Goal: Information Seeking & Learning: Find contact information

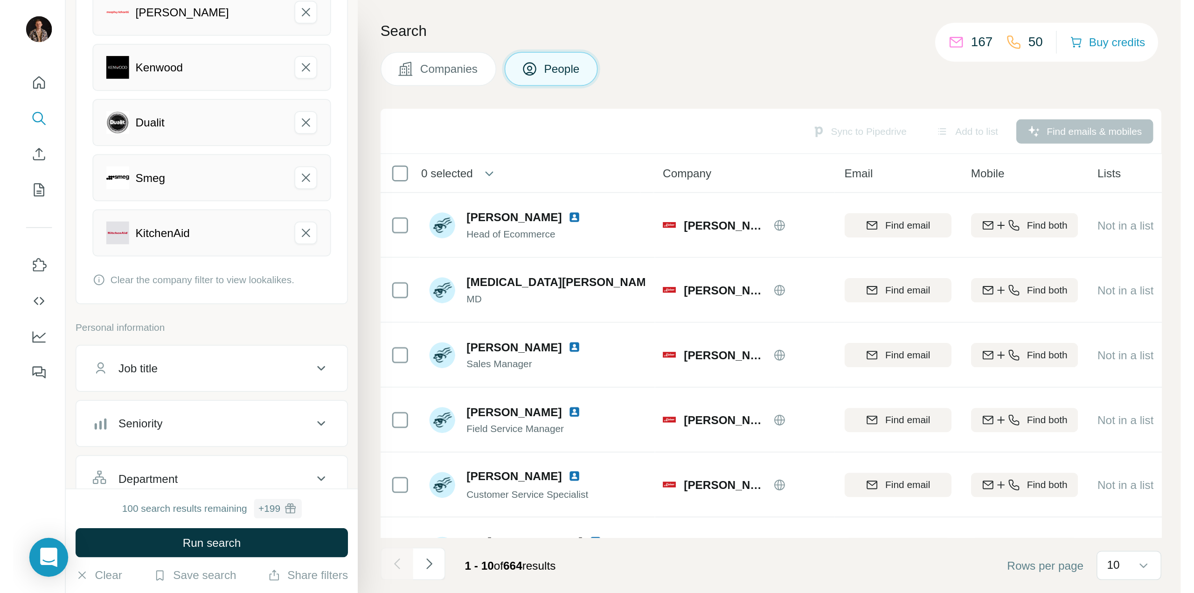
scroll to position [130, 0]
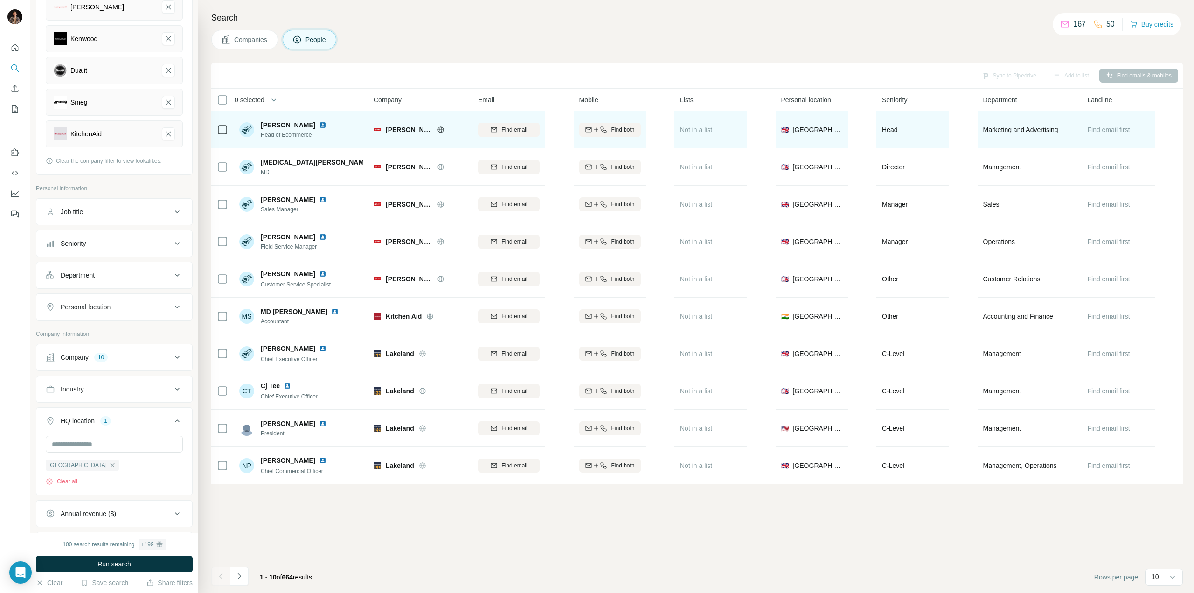
click at [319, 126] on img at bounding box center [322, 124] width 7 height 7
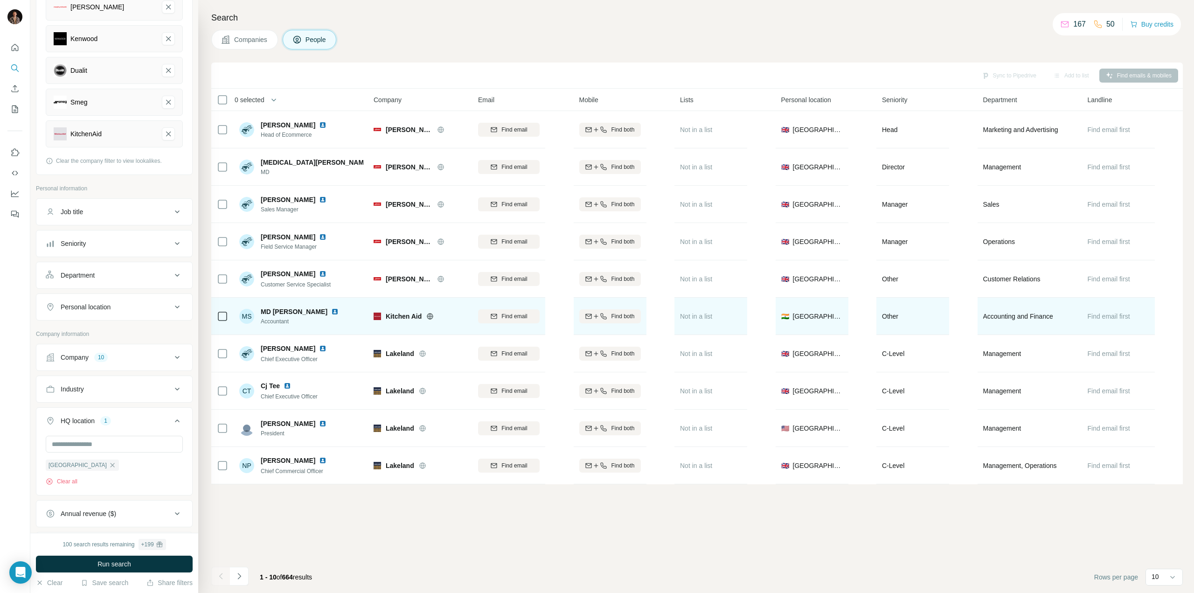
click at [331, 310] on img at bounding box center [334, 311] width 7 height 7
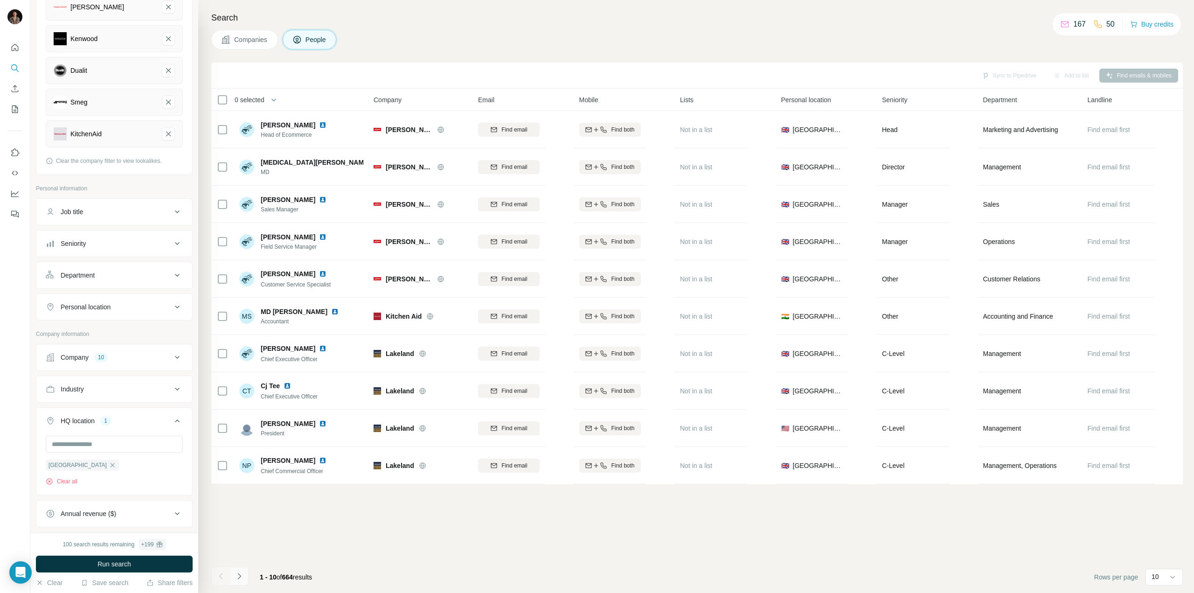
click at [245, 341] on button "Navigate to next page" at bounding box center [239, 576] width 19 height 19
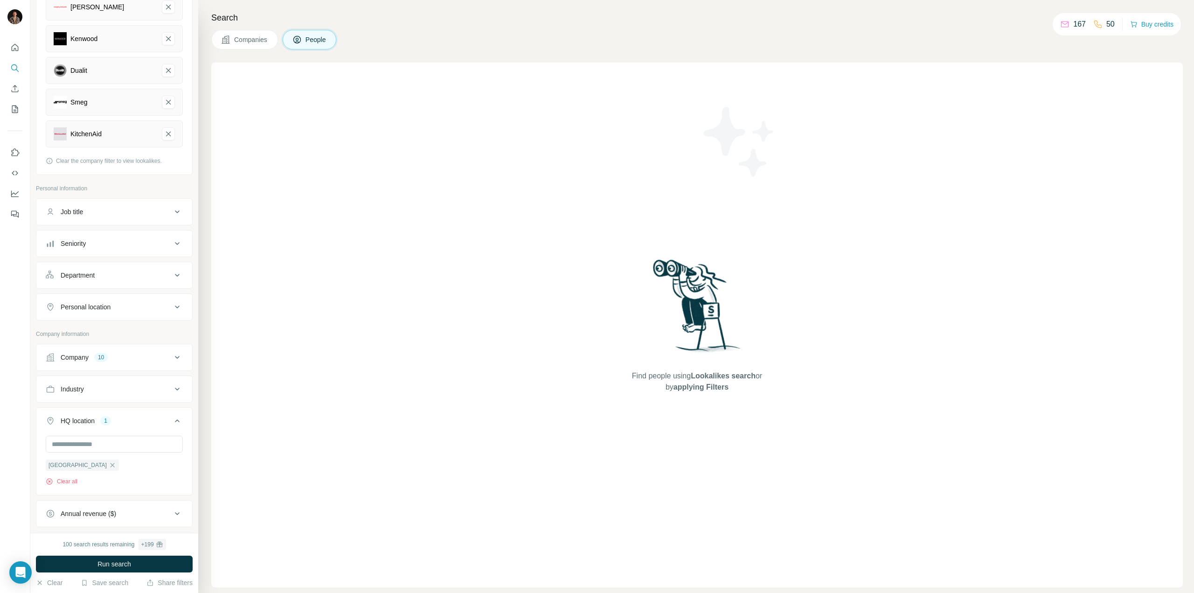
click at [415, 140] on div "Find people using Lookalikes search or by applying Filters" at bounding box center [697, 325] width 972 height 525
click at [150, 341] on button "Run search" at bounding box center [114, 564] width 157 height 17
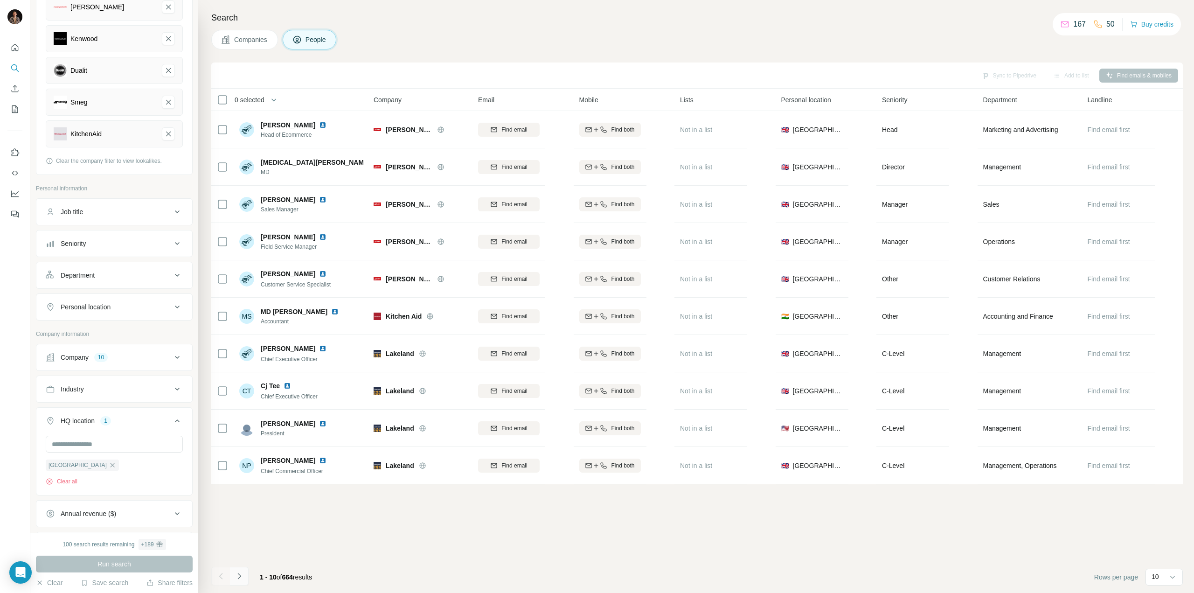
click at [239, 341] on icon "Navigate to next page" at bounding box center [239, 576] width 9 height 9
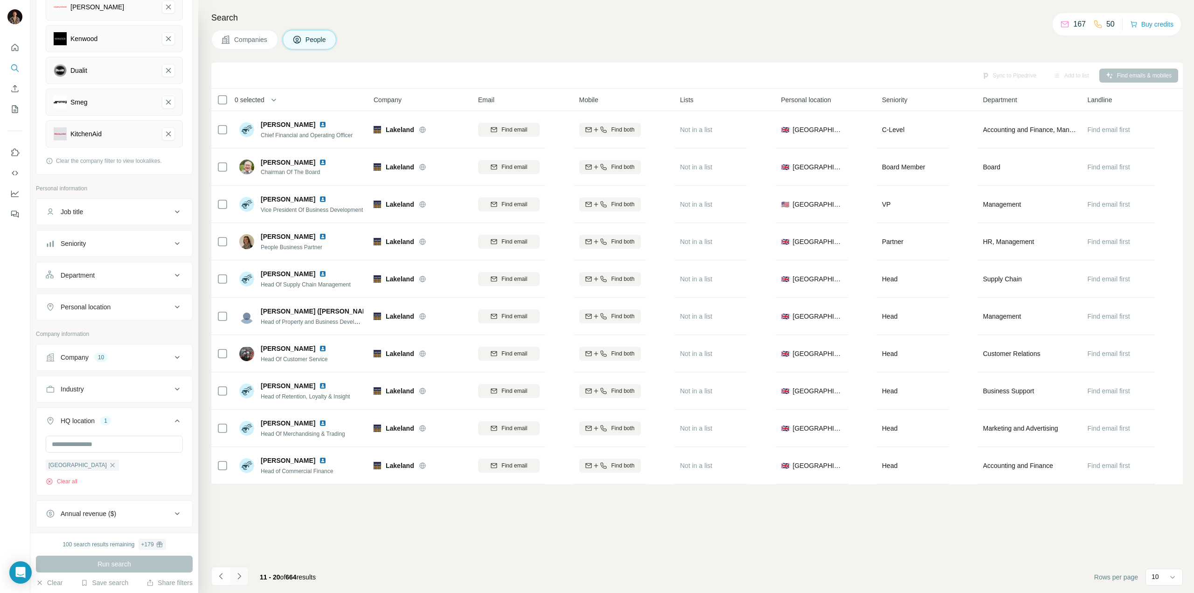
click at [239, 341] on icon "Navigate to next page" at bounding box center [239, 576] width 9 height 9
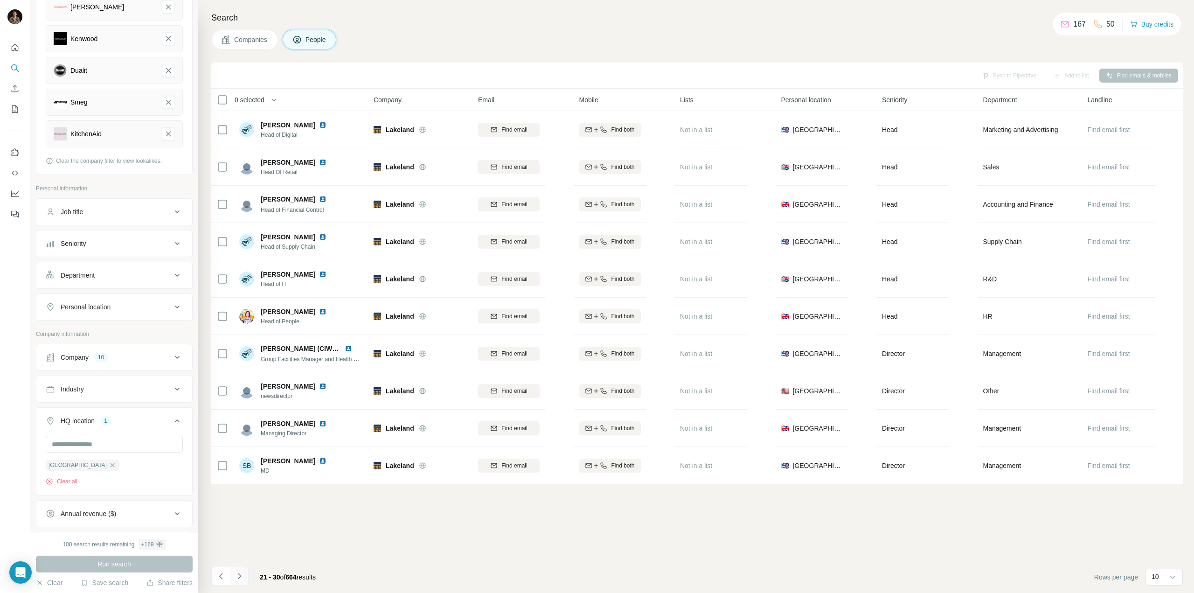
click at [239, 341] on icon "Navigate to next page" at bounding box center [239, 576] width 9 height 9
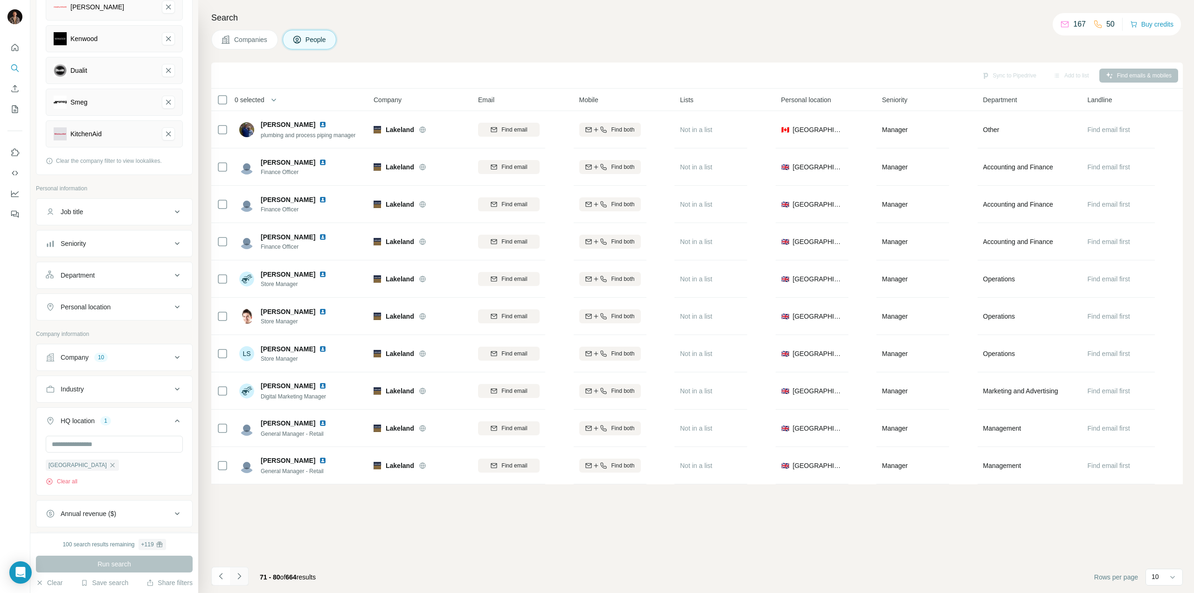
click at [239, 341] on icon "Navigate to next page" at bounding box center [239, 576] width 9 height 9
drag, startPoint x: 239, startPoint y: 572, endPoint x: 504, endPoint y: 551, distance: 265.8
click at [504, 341] on div "Sync to Pipedrive Add to list Find emails & mobiles 0 selected People Company E…" at bounding box center [697, 328] width 972 height 530
click at [240, 341] on icon "Navigate to next page" at bounding box center [239, 576] width 9 height 9
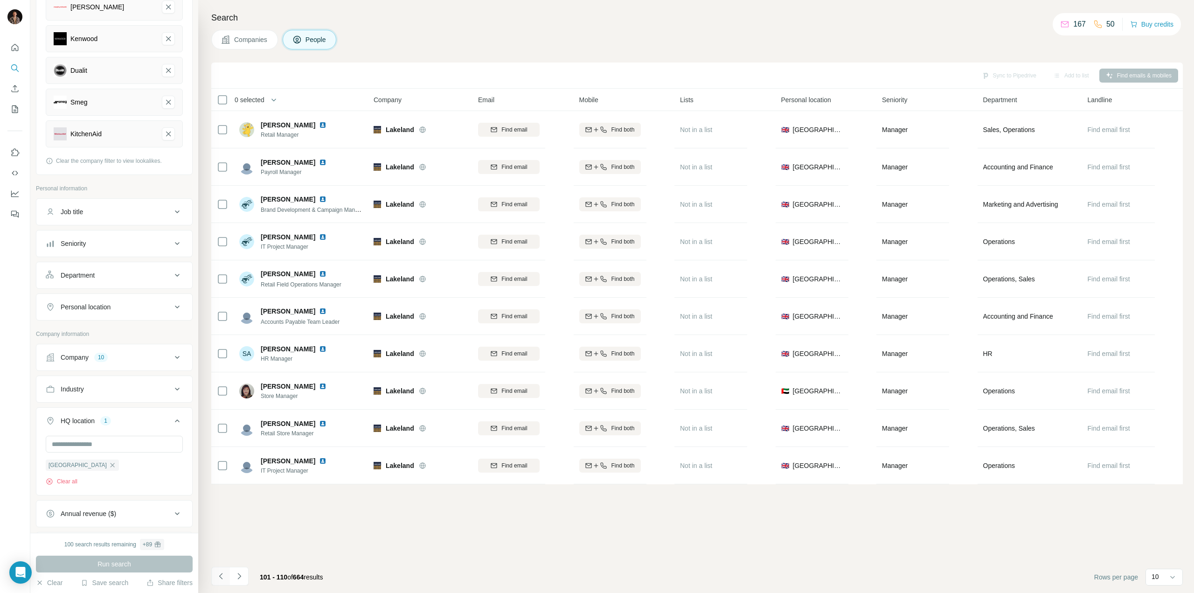
click at [218, 341] on icon "Navigate to previous page" at bounding box center [220, 576] width 9 height 9
click at [237, 341] on icon "Navigate to next page" at bounding box center [239, 576] width 9 height 9
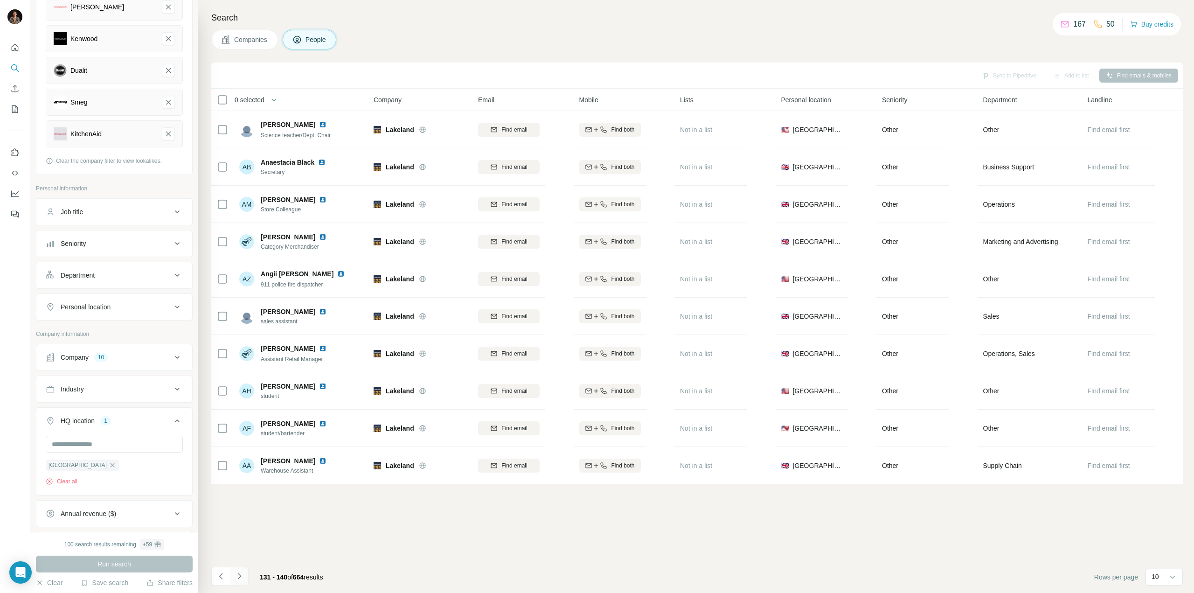
click at [237, 341] on icon "Navigate to next page" at bounding box center [239, 576] width 9 height 9
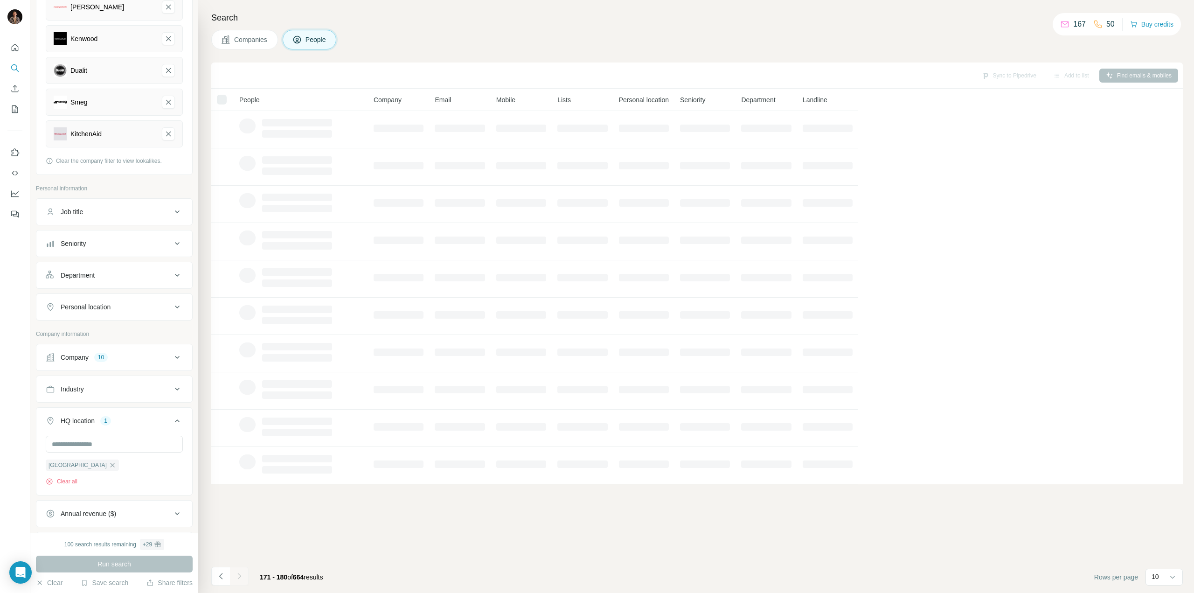
click at [237, 341] on icon "Navigate to next page" at bounding box center [239, 576] width 9 height 9
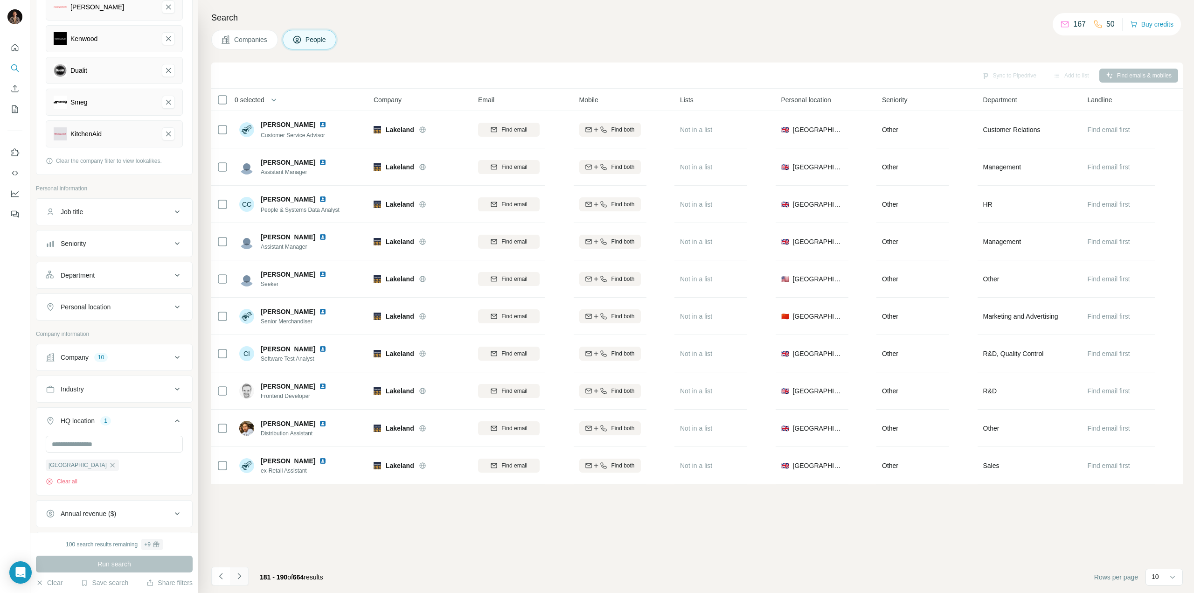
click at [237, 341] on icon "Navigate to next page" at bounding box center [239, 576] width 9 height 9
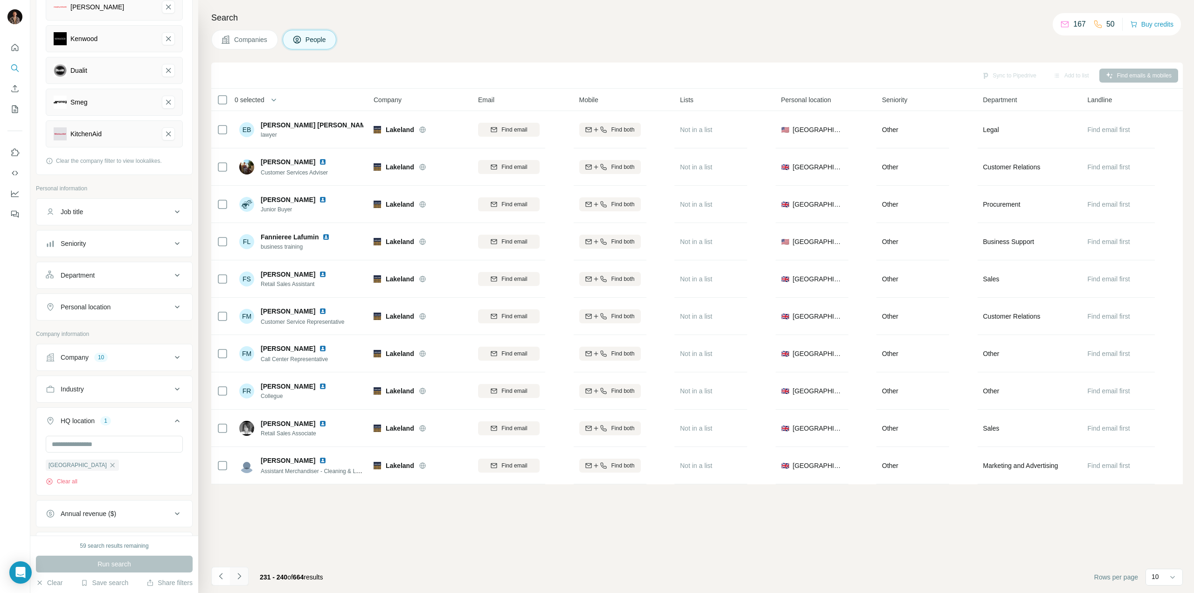
click at [237, 341] on icon "Navigate to next page" at bounding box center [239, 576] width 9 height 9
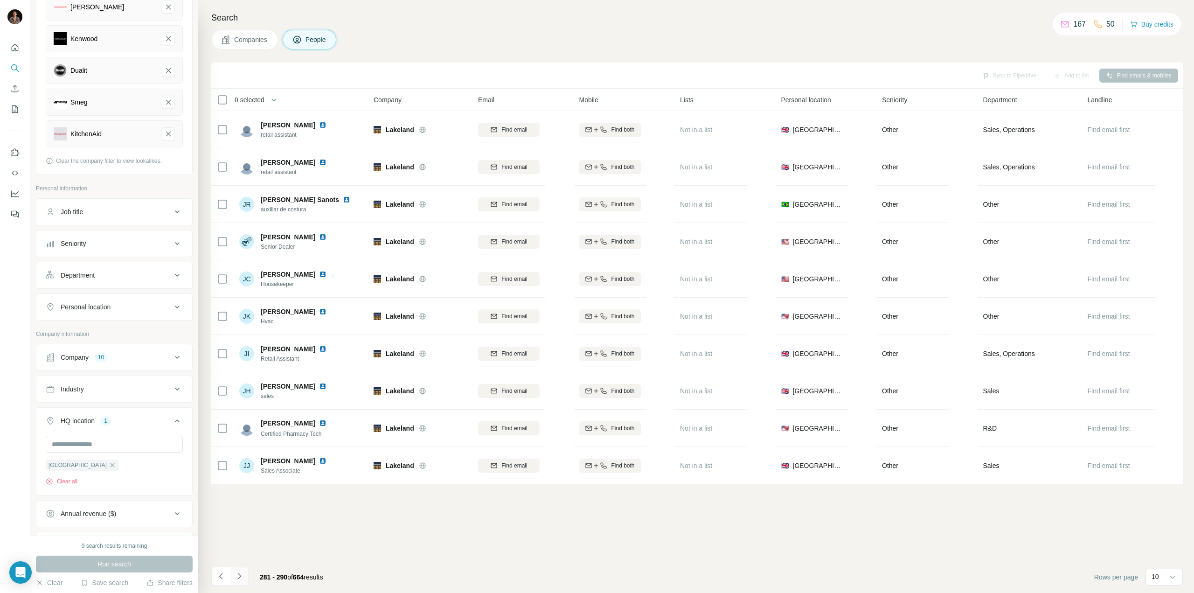
click at [237, 341] on icon "Navigate to next page" at bounding box center [239, 576] width 9 height 9
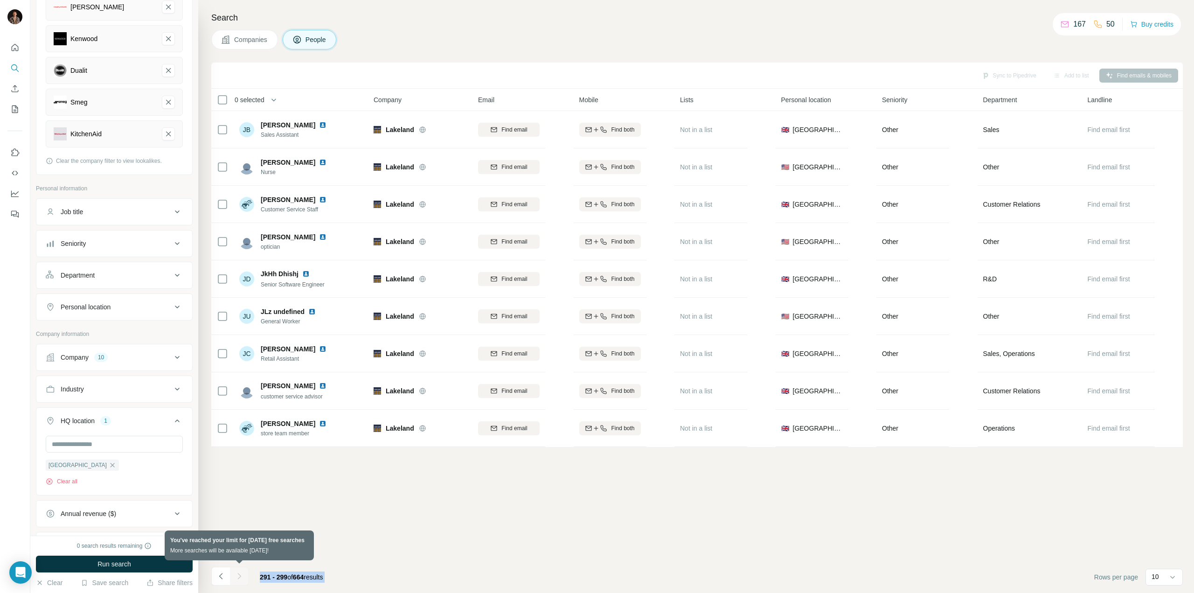
click at [237, 341] on div at bounding box center [239, 576] width 19 height 19
click at [251, 341] on div "Sync to Pipedrive Add to list Find emails & mobiles 0 selected People Company E…" at bounding box center [697, 328] width 972 height 530
